Goal: Task Accomplishment & Management: Use online tool/utility

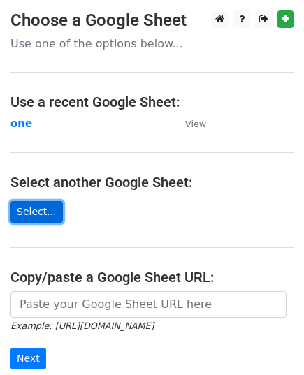
click at [45, 210] on link "Select..." at bounding box center [36, 212] width 52 height 22
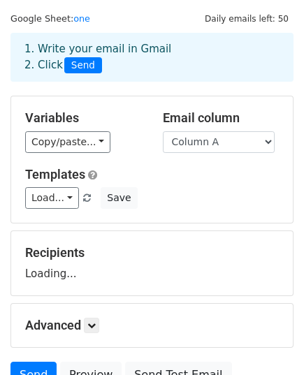
scroll to position [220, 0]
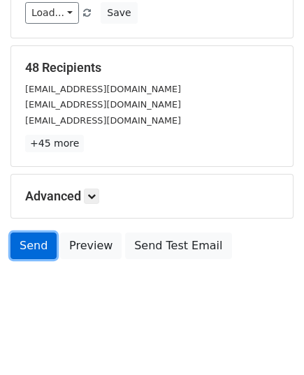
click at [40, 241] on link "Send" at bounding box center [33, 245] width 46 height 27
click at [31, 250] on link "Send" at bounding box center [33, 245] width 46 height 27
